Goal: Task Accomplishment & Management: Complete application form

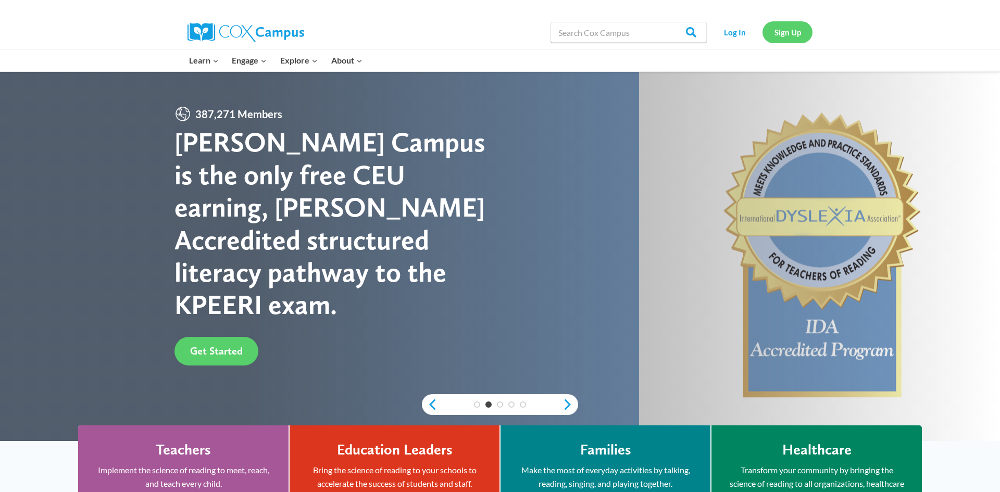
click at [793, 25] on link "Sign Up" at bounding box center [787, 31] width 50 height 21
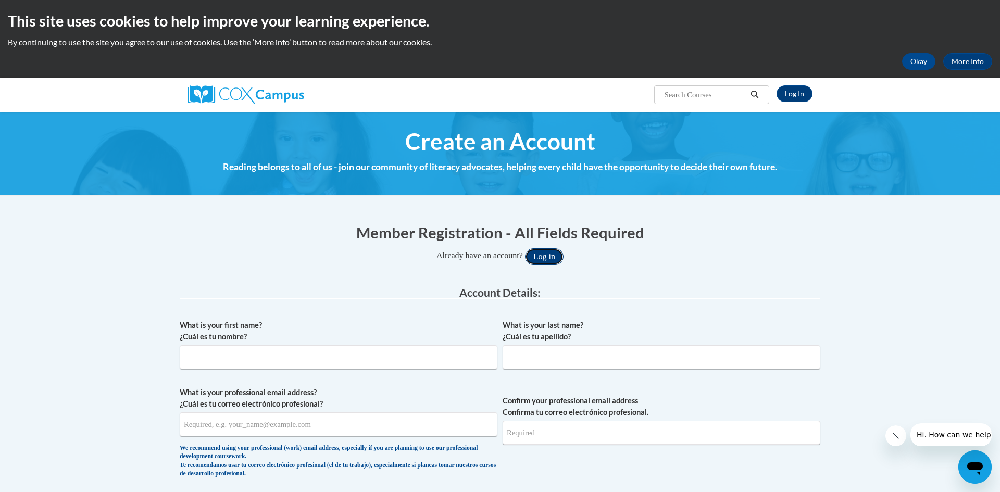
click at [544, 257] on button "Log in" at bounding box center [544, 256] width 39 height 17
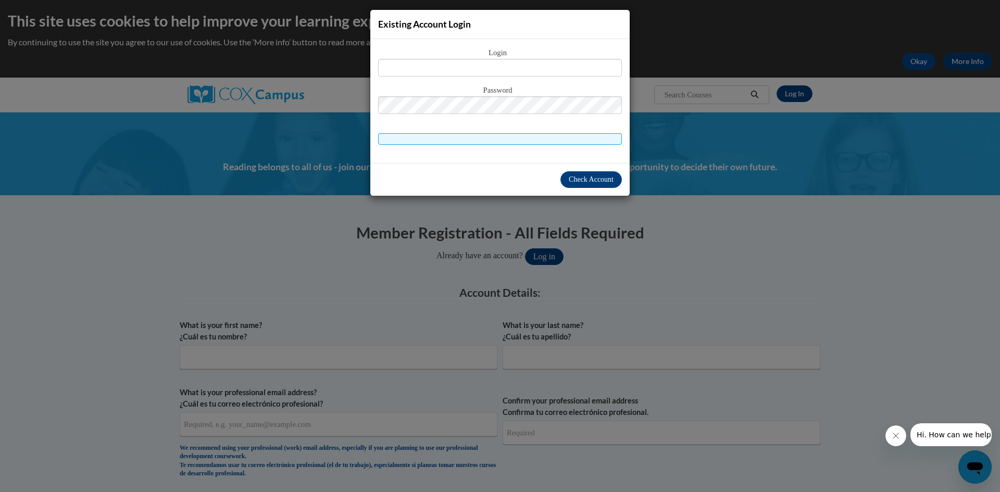
click at [678, 308] on div "Existing Account Login Login Password" at bounding box center [500, 246] width 1000 height 492
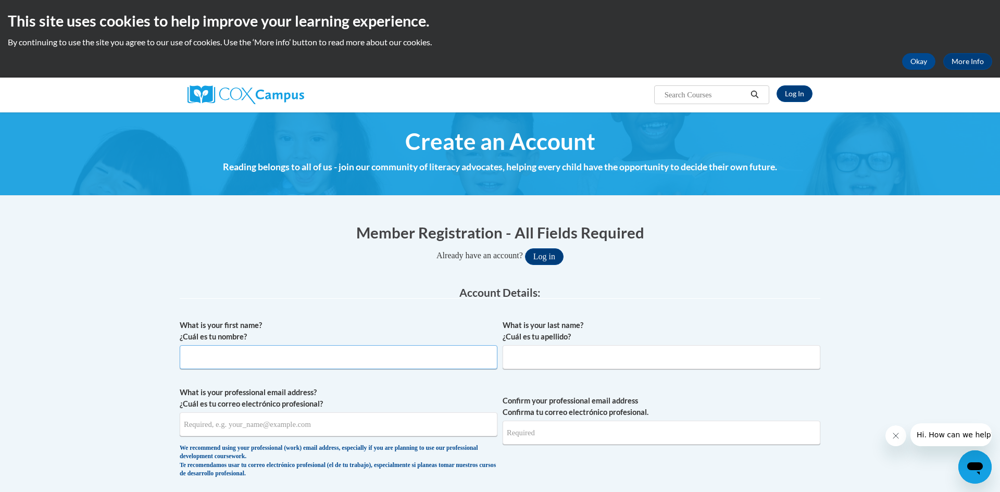
click at [214, 356] on input "What is your first name? ¿Cuál es tu nombre?" at bounding box center [339, 357] width 318 height 24
type input "Latasha"
click at [536, 362] on input "What is your last name? ¿Cuál es tu apellido?" at bounding box center [661, 357] width 318 height 24
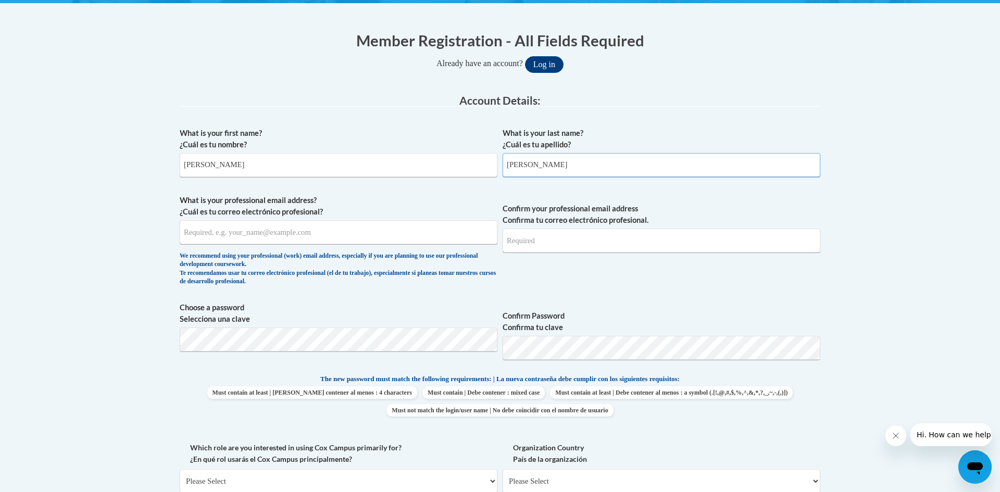
scroll to position [194, 0]
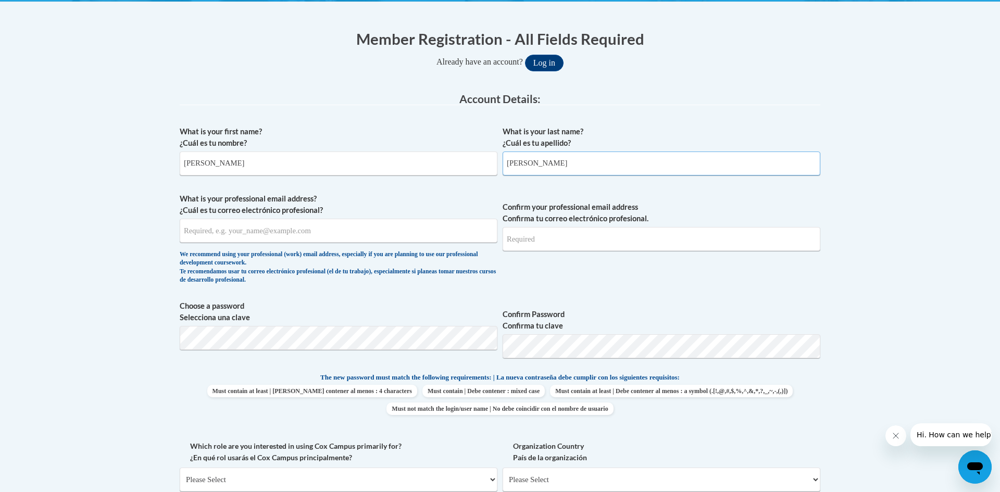
type input "McCowan"
click at [273, 233] on input "What is your professional email address? ¿Cuál es tu correo electrónico profesi…" at bounding box center [339, 231] width 318 height 24
type input "latashamccowan@gmail.com"
click at [551, 241] on input "Confirm your professional email address Confirma tu correo electrónico profesio…" at bounding box center [661, 239] width 318 height 24
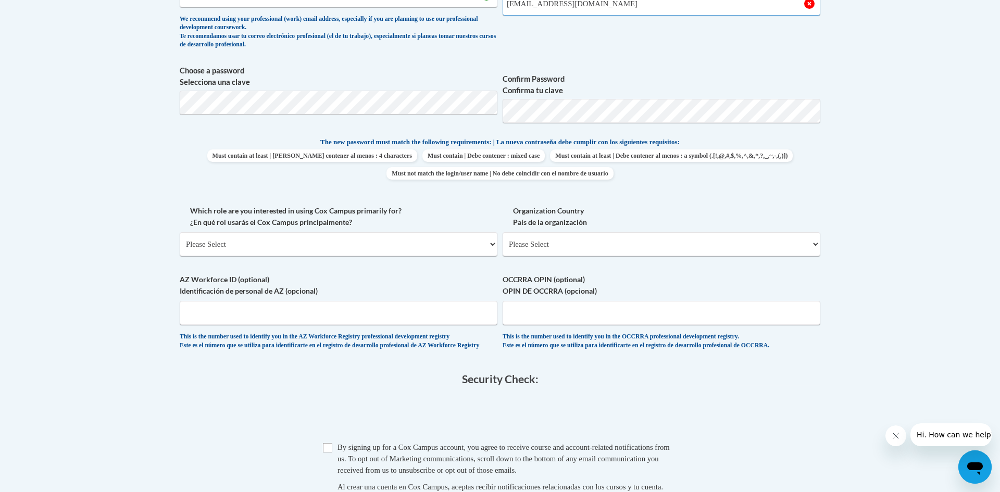
scroll to position [444, 0]
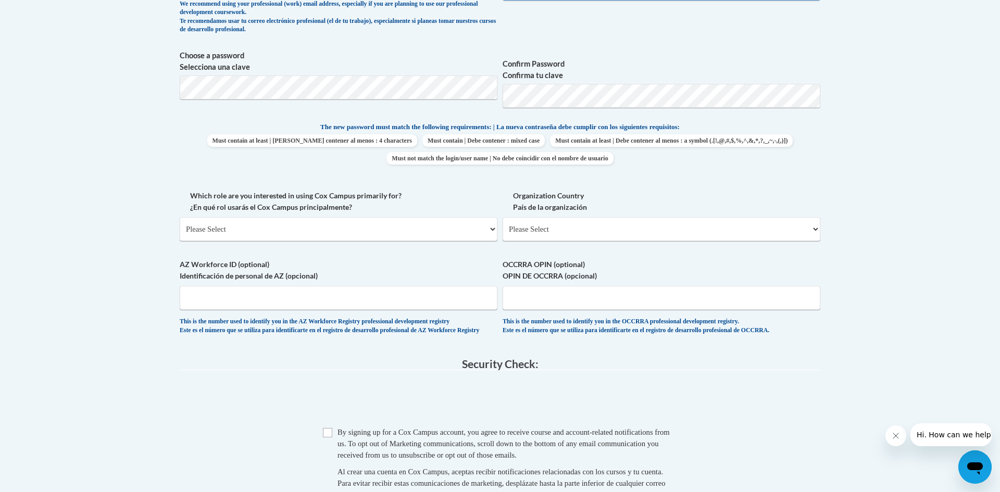
type input "latashamccowan@gmail.com"
click at [282, 233] on select "Please Select College/University | Colegio/Universidad Community/Nonprofit Part…" at bounding box center [339, 229] width 318 height 24
select select "fbf2d438-af2f-41f8-98f1-81c410e29de3"
click at [180, 217] on select "Please Select College/University | Colegio/Universidad Community/Nonprofit Part…" at bounding box center [339, 229] width 318 height 24
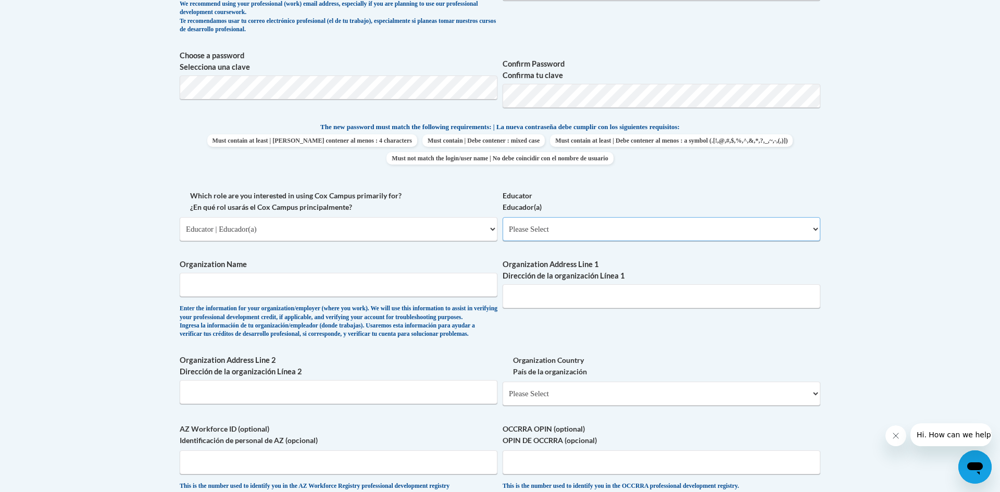
click at [815, 229] on select "Please Select Early Learning/Daycare Teacher/Family Home Care Provider | Maestr…" at bounding box center [661, 229] width 318 height 24
select select "6732b29e-f5f4-40e4-a595-7dafd2b8fb29"
click at [502, 217] on select "Please Select Early Learning/Daycare Teacher/Family Home Care Provider | Maestr…" at bounding box center [661, 229] width 318 height 24
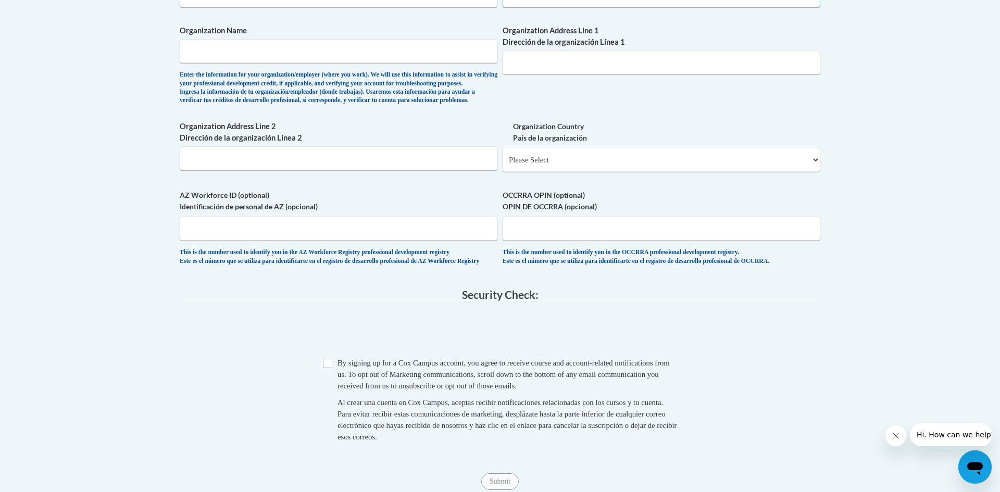
scroll to position [679, 0]
click at [326, 367] on input "Checkbox" at bounding box center [327, 361] width 9 height 9
checkbox input "true"
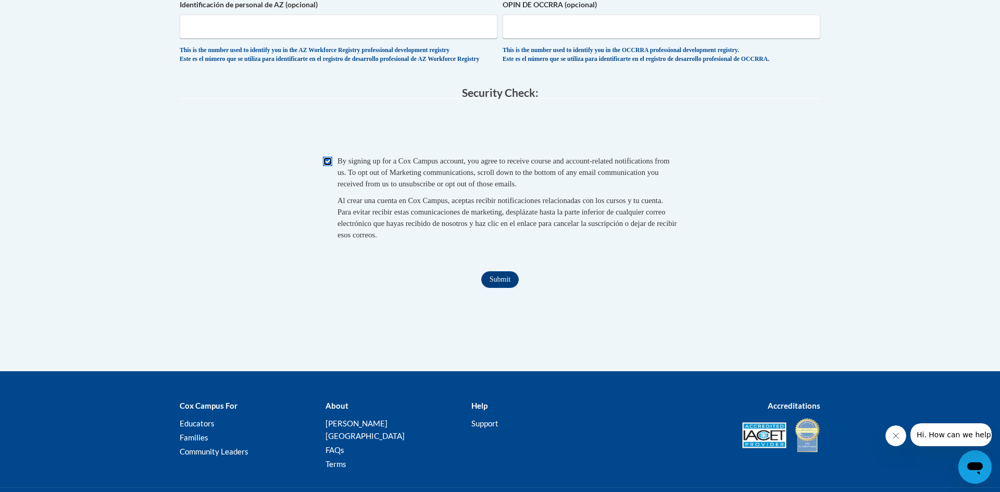
scroll to position [882, 0]
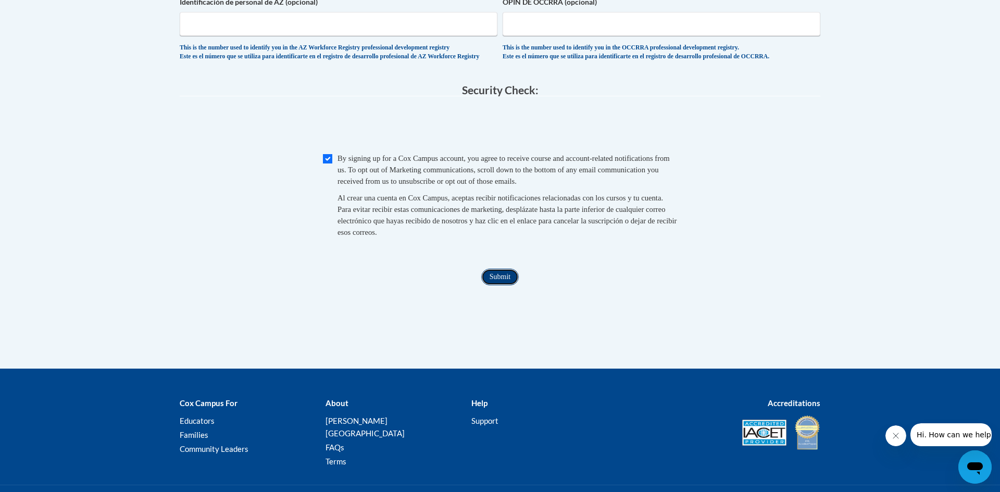
click at [503, 285] on input "Submit" at bounding box center [499, 277] width 37 height 17
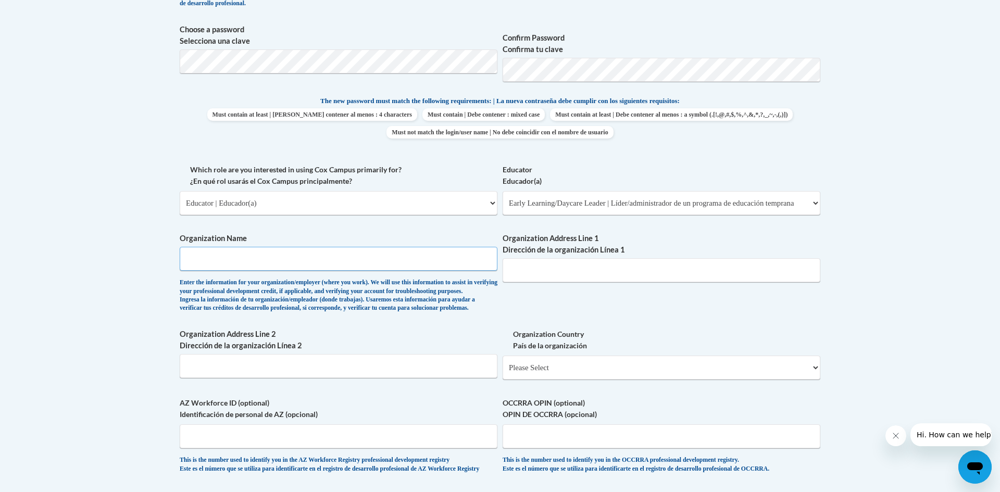
scroll to position [473, 0]
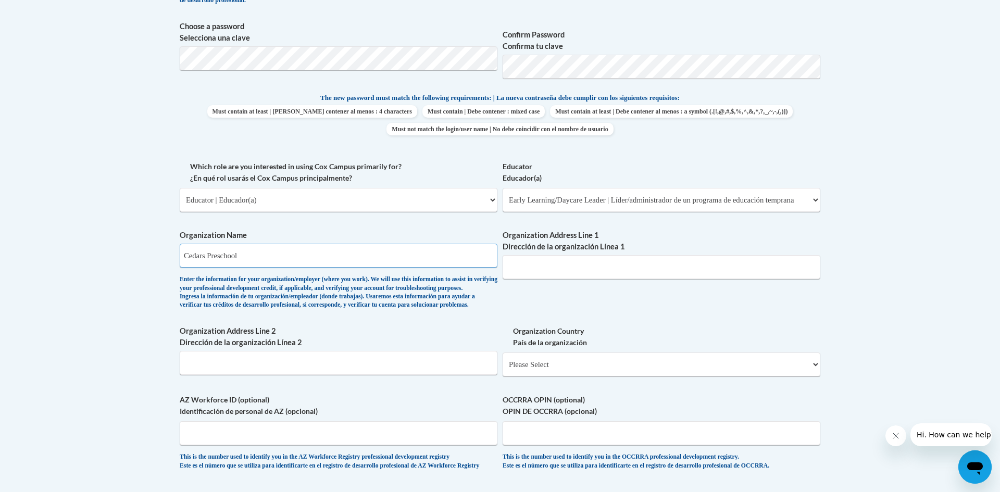
type input "Cedars Preschool"
click at [595, 267] on input "Organization Address Line 1 Dirección de la organización Línea 1" at bounding box center [661, 267] width 318 height 24
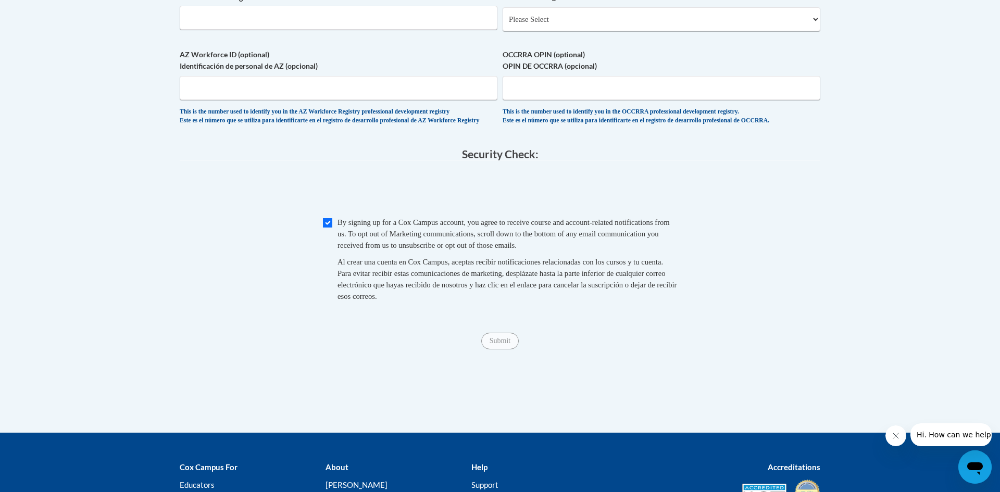
scroll to position [819, 0]
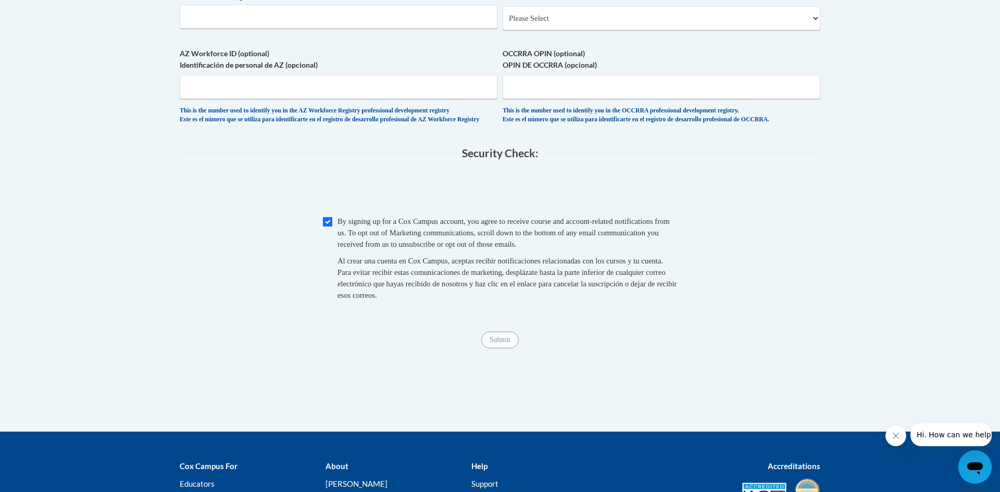
type input "6544 Malone Rd"
click at [814, 30] on select "Please Select United States | Estados Unidos Outside of the United States | Fue…" at bounding box center [661, 18] width 318 height 24
select select "ad49bcad-a171-4b2e-b99c-48b446064914"
click at [502, 23] on select "Please Select United States | Estados Unidos Outside of the United States | Fue…" at bounding box center [661, 18] width 318 height 24
select select
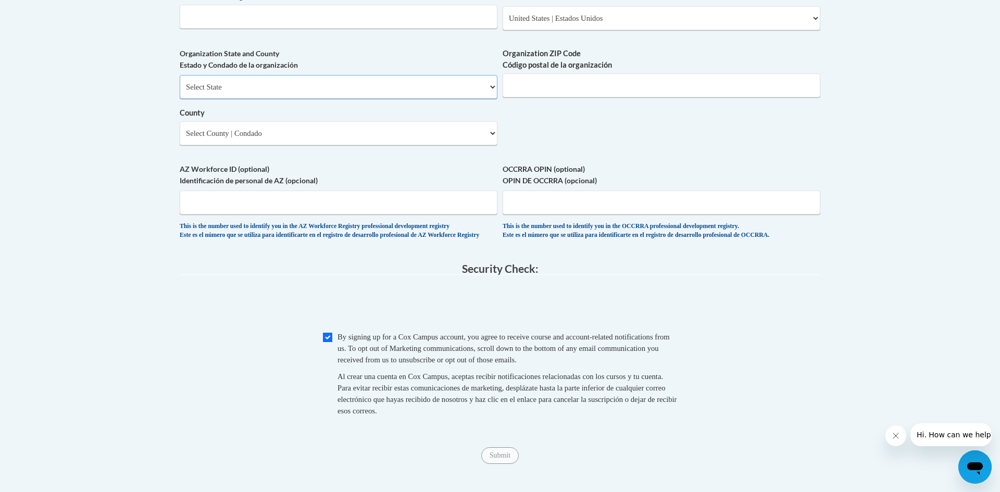
click at [492, 99] on select "Select State Alabama Alaska Arizona Arkansas California Colorado Connecticut De…" at bounding box center [339, 87] width 318 height 24
select select "Georgia"
click at [180, 92] on select "Select State Alabama Alaska Arizona Arkansas California Colorado Connecticut De…" at bounding box center [339, 87] width 318 height 24
click at [579, 97] on input "Organization ZIP Code Código postal de la organización" at bounding box center [661, 85] width 318 height 24
type input "30134"
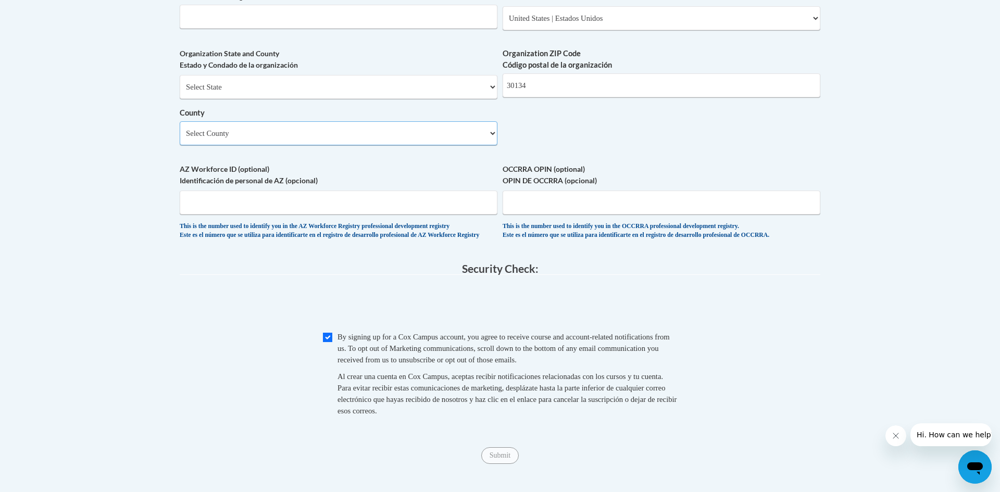
click at [493, 145] on select "Select County Appling Atkinson Bacon Baker Baldwin Banks Barrow Bartow Ben Hill…" at bounding box center [339, 133] width 318 height 24
click at [488, 145] on select "Select County Appling Atkinson Bacon Baker Baldwin Banks Barrow Bartow Ben Hill…" at bounding box center [339, 133] width 318 height 24
select select "Douglas"
click at [180, 138] on select "Select County Appling Atkinson Bacon Baker Baldwin Banks Barrow Bartow Ben Hill…" at bounding box center [339, 133] width 318 height 24
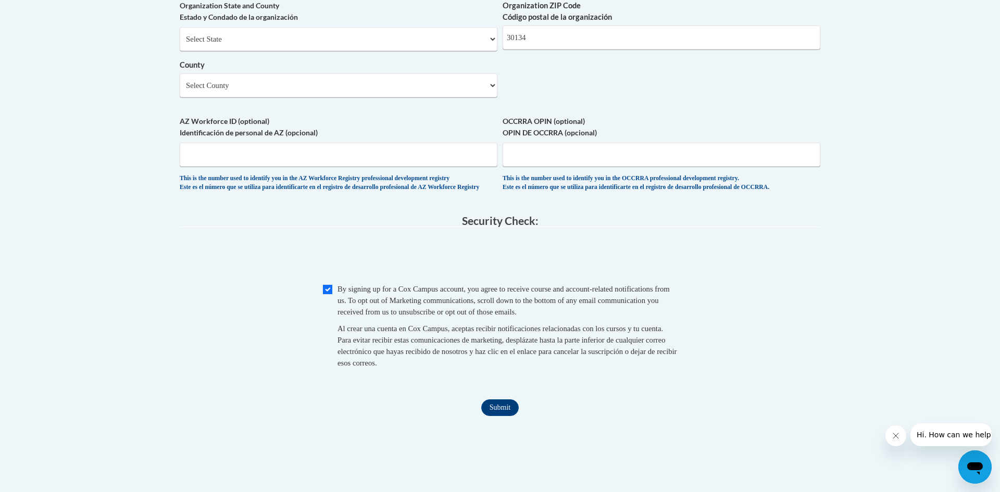
scroll to position [874, 0]
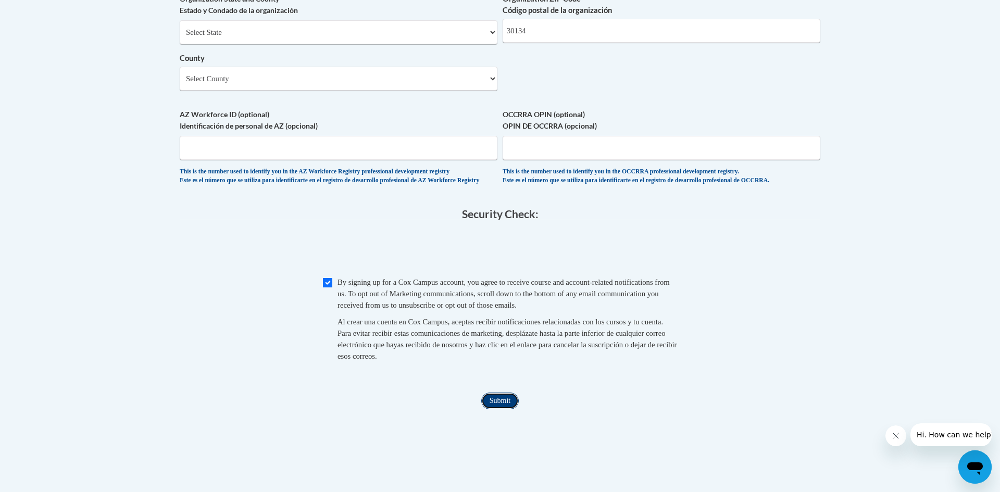
click at [486, 409] on input "Submit" at bounding box center [499, 401] width 37 height 17
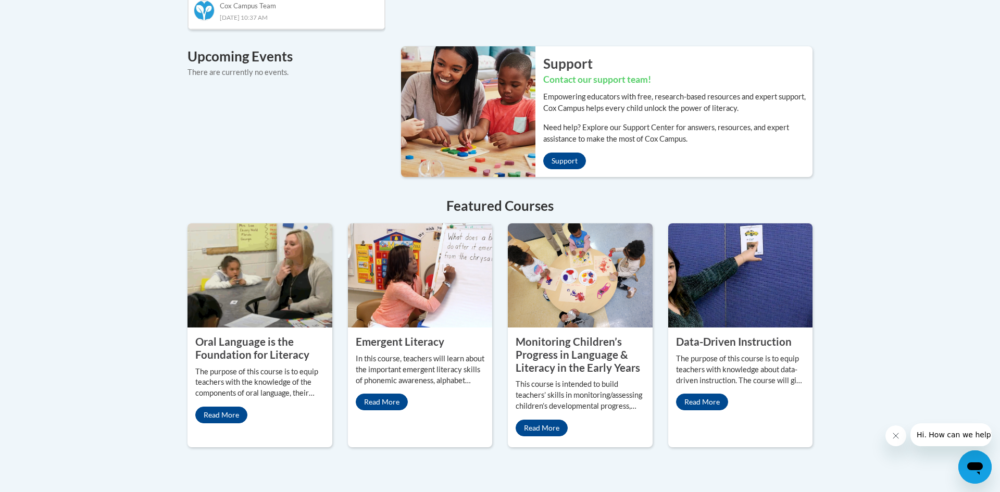
scroll to position [768, 0]
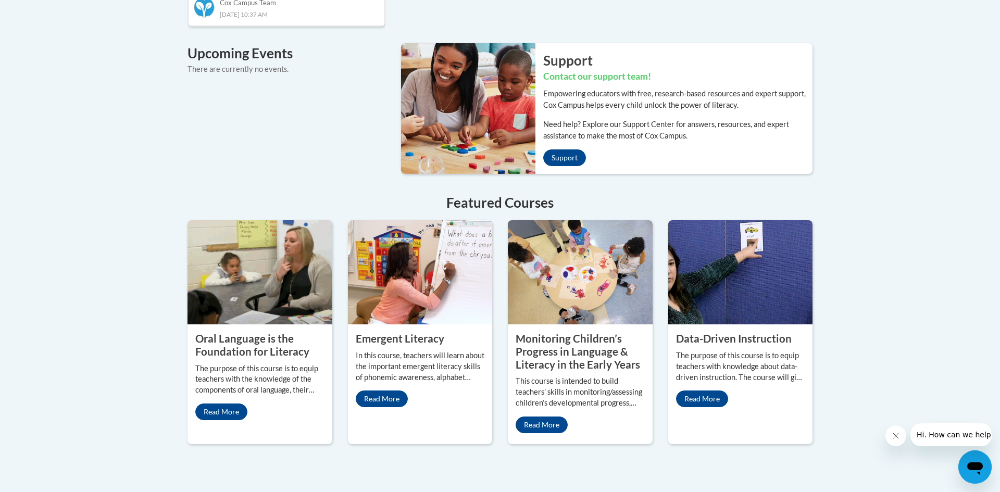
click at [585, 246] on img at bounding box center [580, 272] width 145 height 104
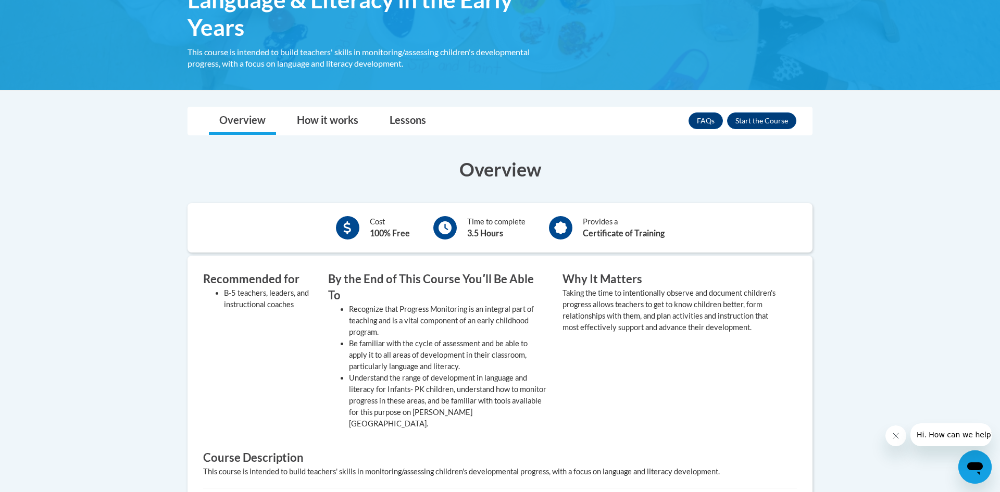
scroll to position [225, 0]
